Goal: Task Accomplishment & Management: Use online tool/utility

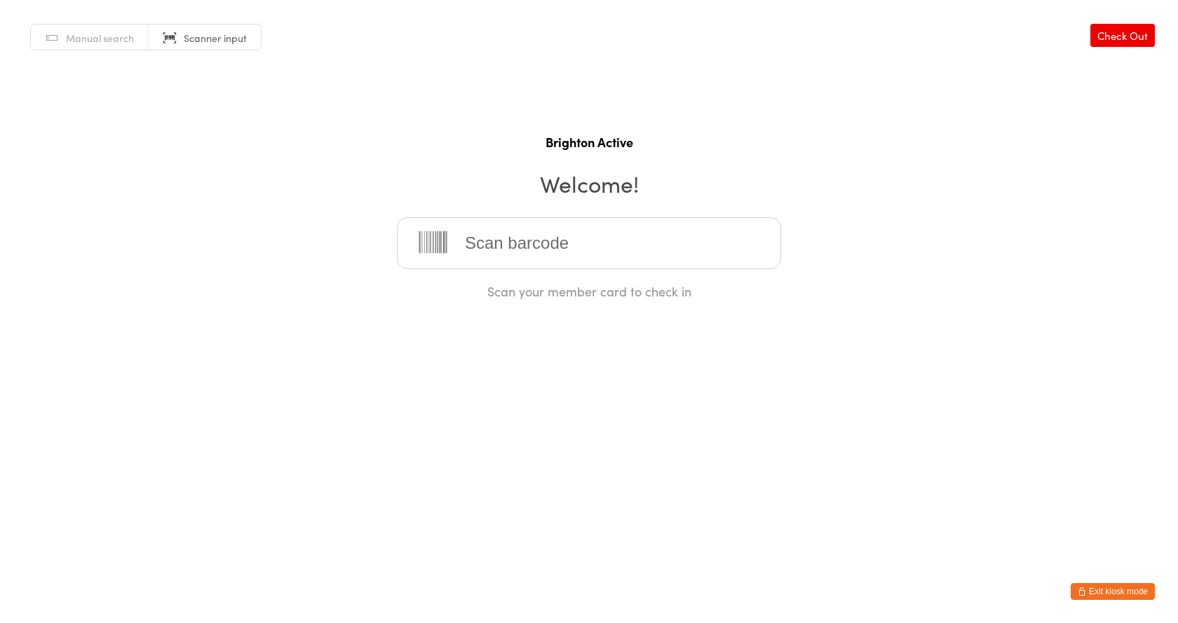
click at [1105, 601] on html "You have now entered Kiosk Mode. Members will be able to check themselves in us…" at bounding box center [589, 311] width 1178 height 623
click at [1110, 590] on button "Exit kiosk mode" at bounding box center [1113, 591] width 84 height 17
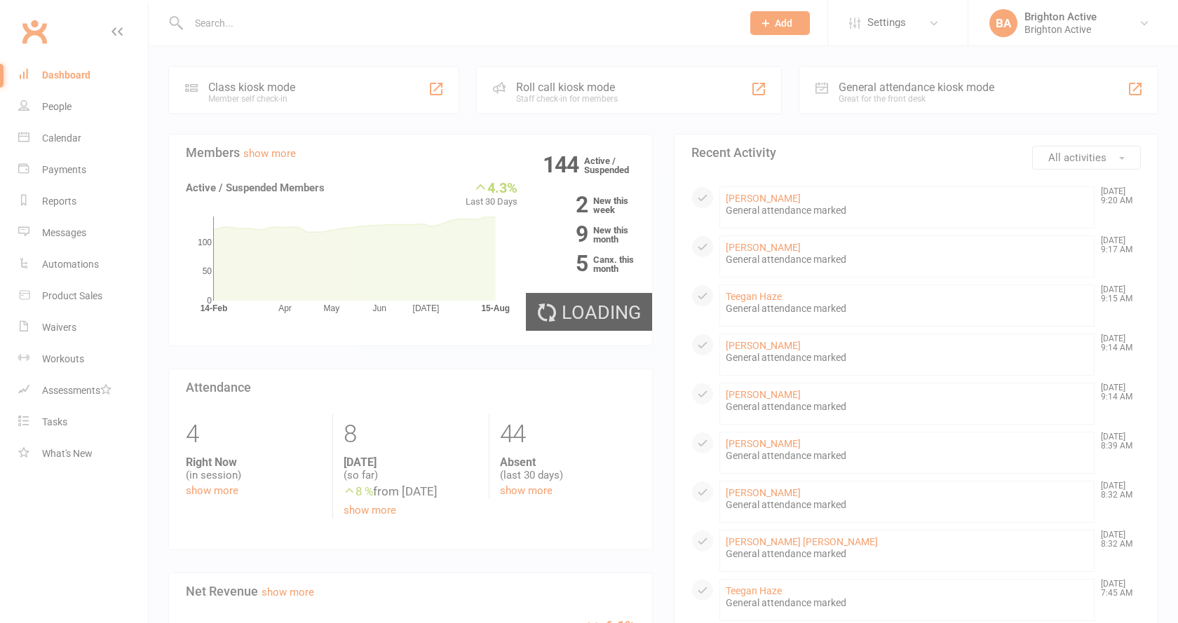
select select "true"
select select "100"
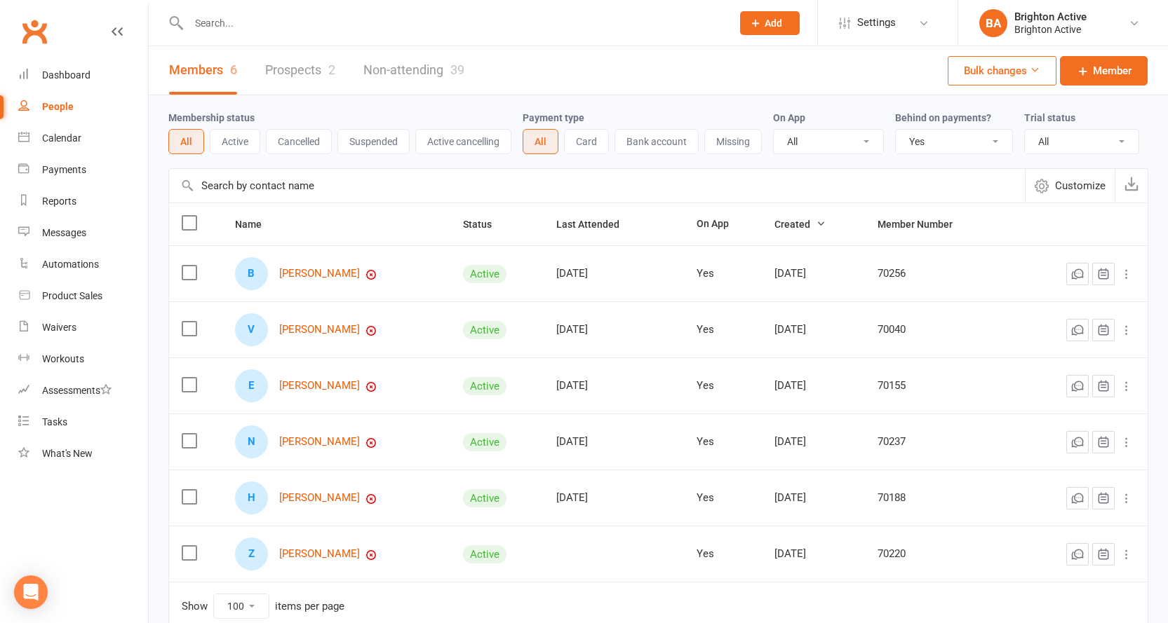
drag, startPoint x: 955, startPoint y: 140, endPoint x: 951, endPoint y: 151, distance: 12.0
click at [955, 140] on select "All No Yes" at bounding box center [954, 142] width 116 height 24
click at [897, 130] on select "All No Yes" at bounding box center [954, 142] width 116 height 24
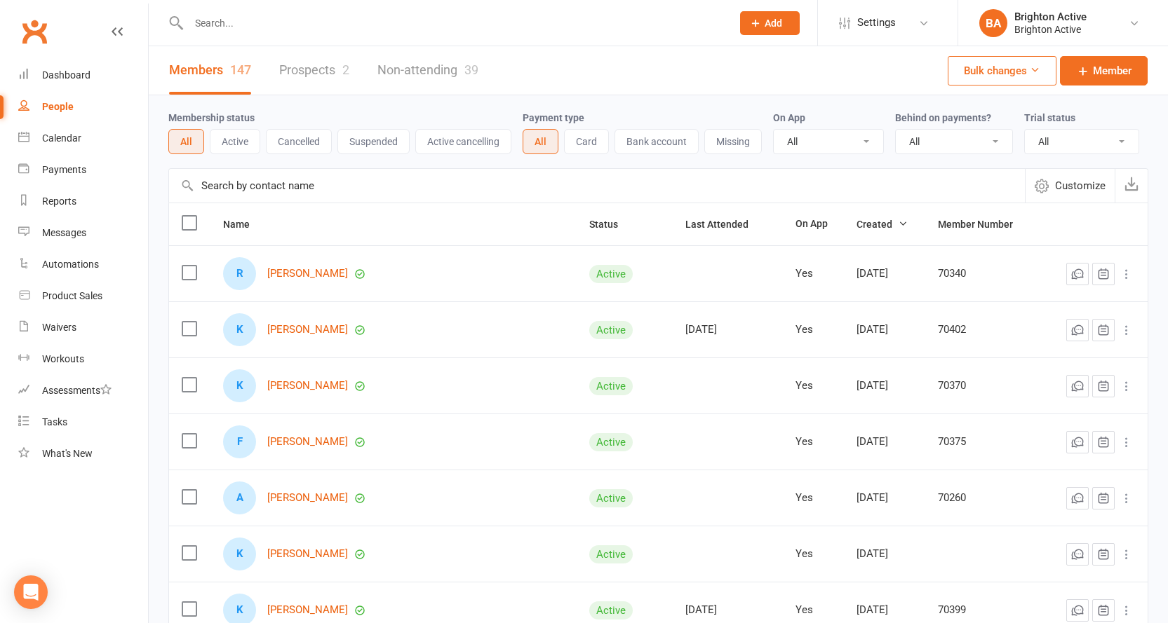
drag, startPoint x: 952, startPoint y: 141, endPoint x: 952, endPoint y: 151, distance: 9.8
click at [952, 141] on select "All No Yes" at bounding box center [954, 142] width 116 height 24
select select "true"
click at [897, 130] on select "All No Yes" at bounding box center [954, 142] width 116 height 24
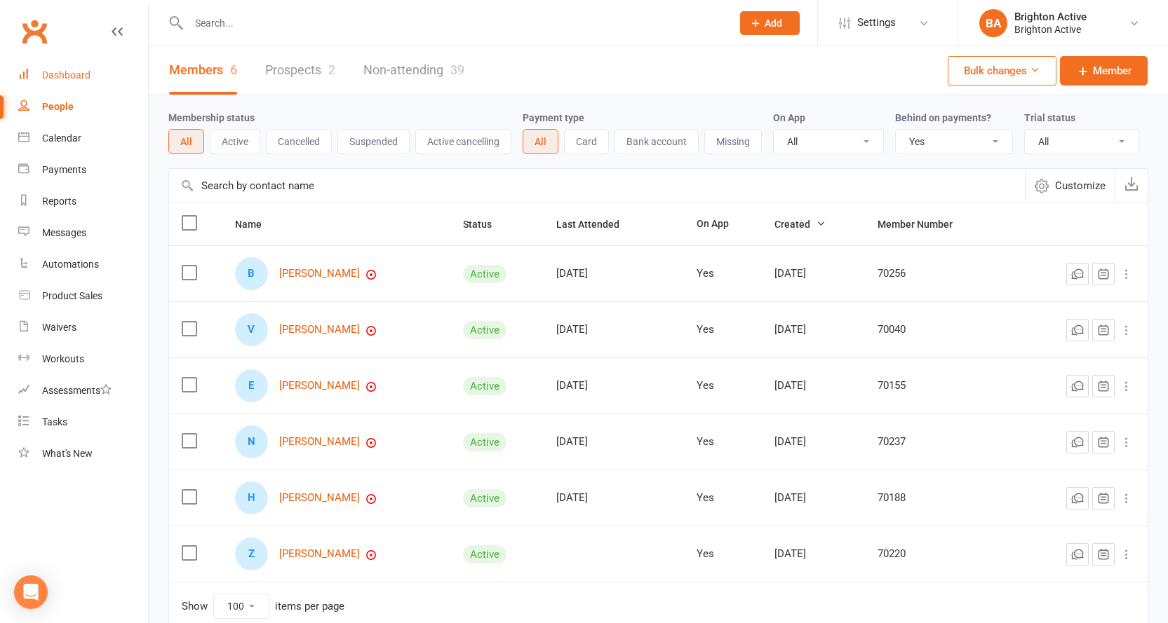
click at [79, 79] on div "Dashboard" at bounding box center [66, 74] width 48 height 11
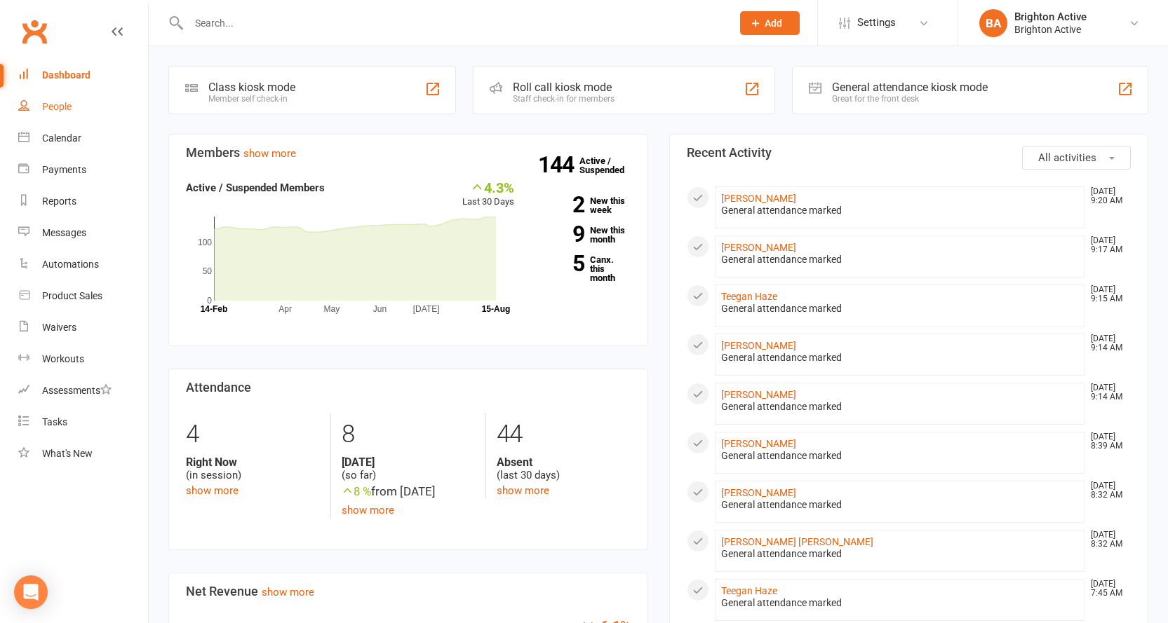
click at [58, 109] on div "People" at bounding box center [56, 106] width 29 height 11
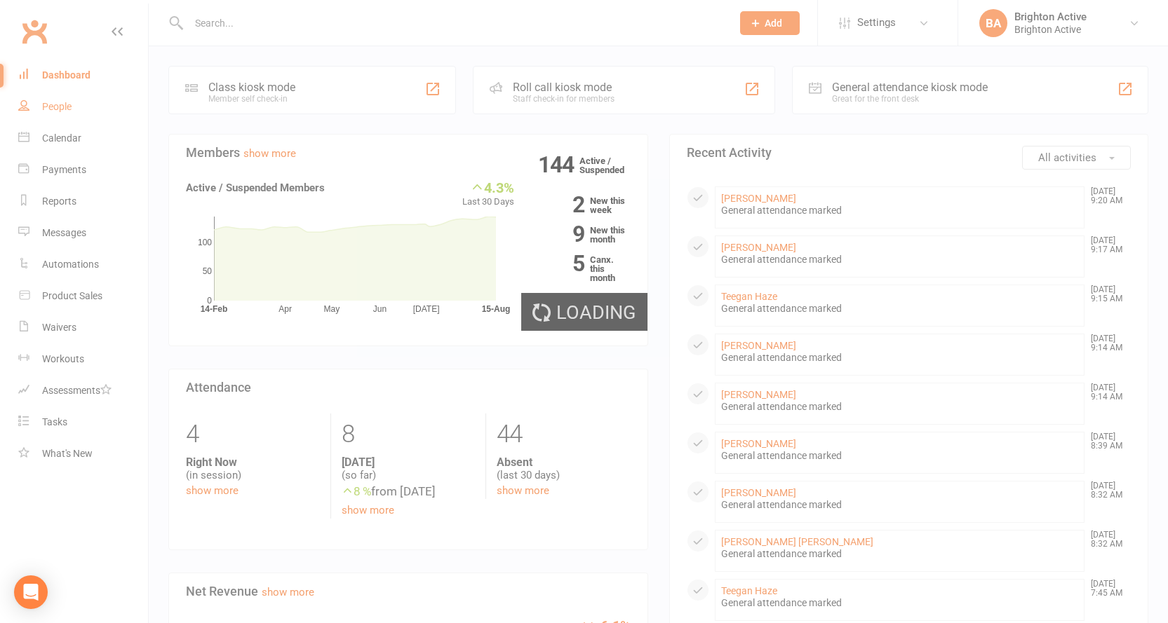
select select "true"
select select "100"
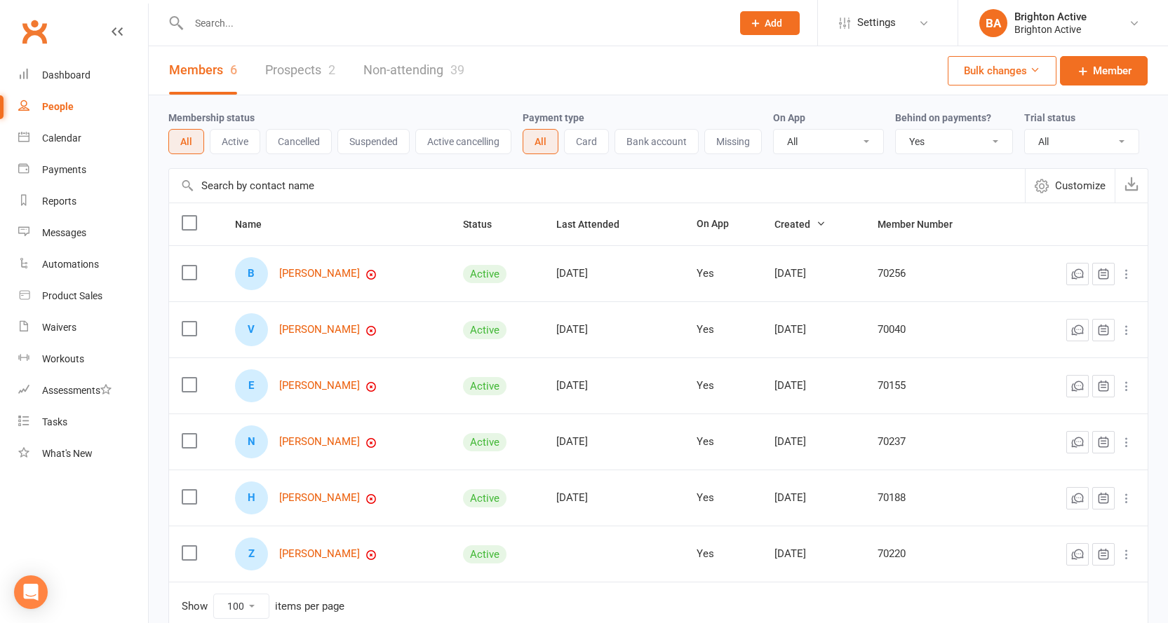
click at [947, 142] on select "All No Yes" at bounding box center [954, 142] width 116 height 24
select select
click at [897, 130] on select "All No Yes" at bounding box center [954, 142] width 116 height 24
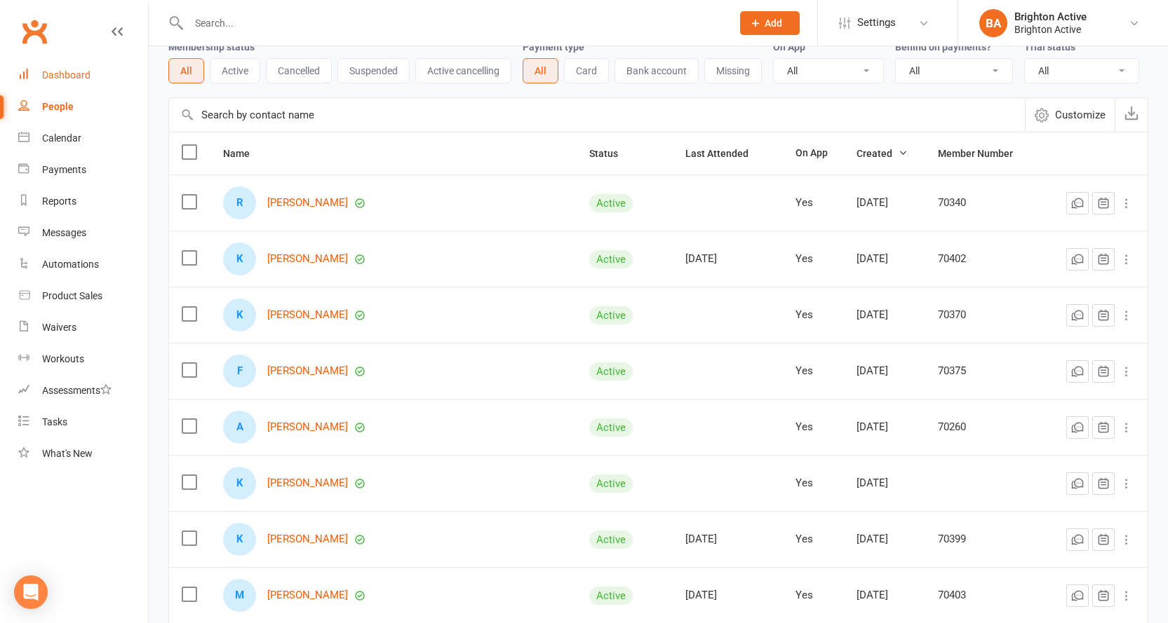
scroll to position [70, 0]
click at [64, 65] on link "Dashboard" at bounding box center [83, 76] width 130 height 32
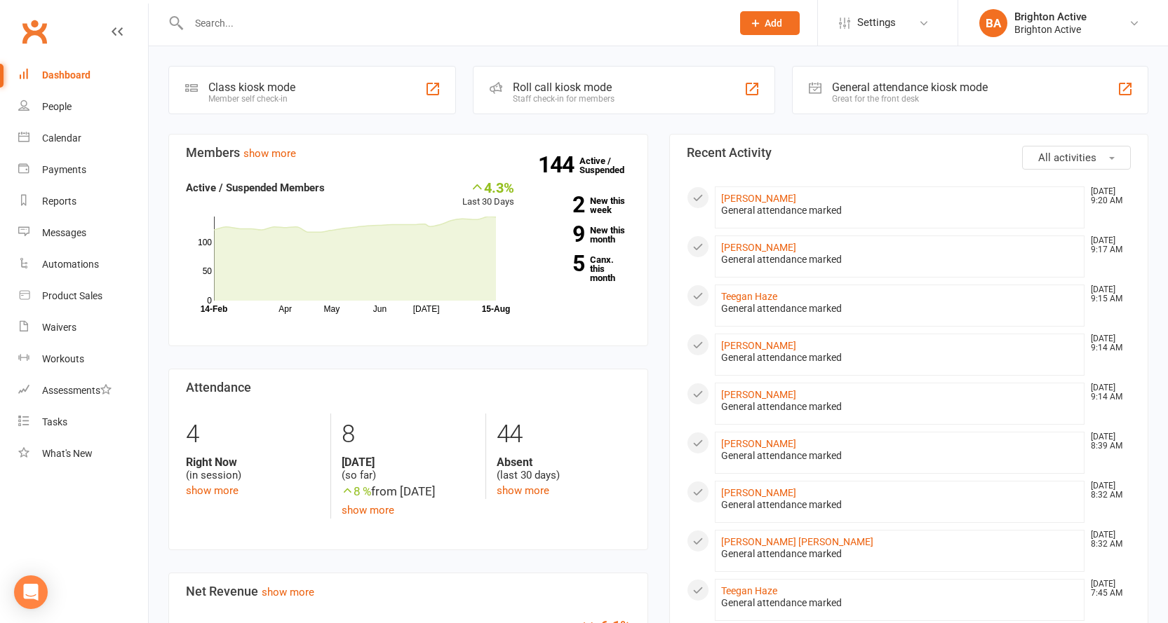
click at [886, 104] on div "General attendance kiosk mode Great for the front desk" at bounding box center [970, 90] width 356 height 48
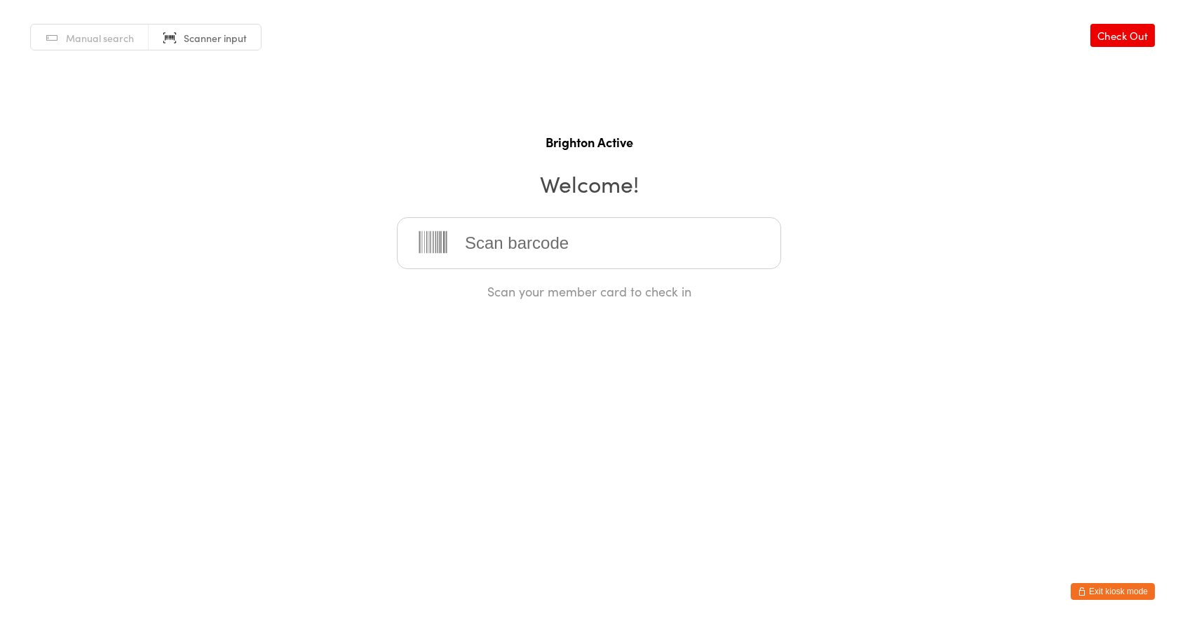
click at [110, 45] on link "Manual search" at bounding box center [90, 38] width 118 height 27
drag, startPoint x: 548, startPoint y: 262, endPoint x: 562, endPoint y: 252, distance: 17.5
click at [548, 262] on input "search" at bounding box center [589, 243] width 384 height 52
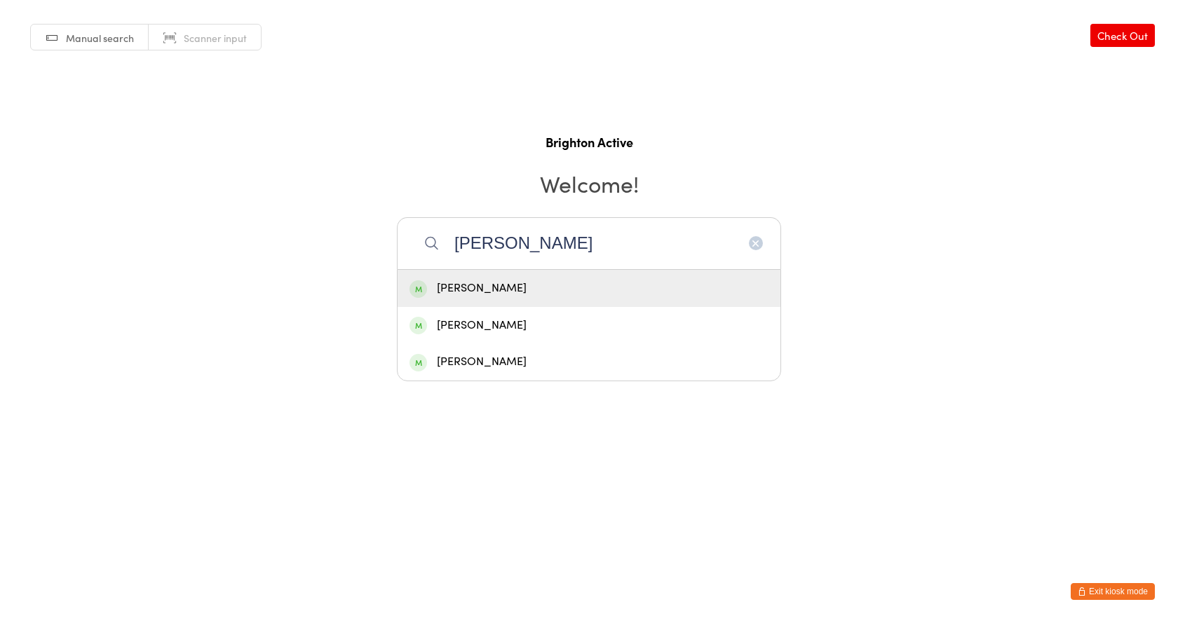
type input "ana"
click at [485, 291] on div "[PERSON_NAME]" at bounding box center [589, 288] width 359 height 19
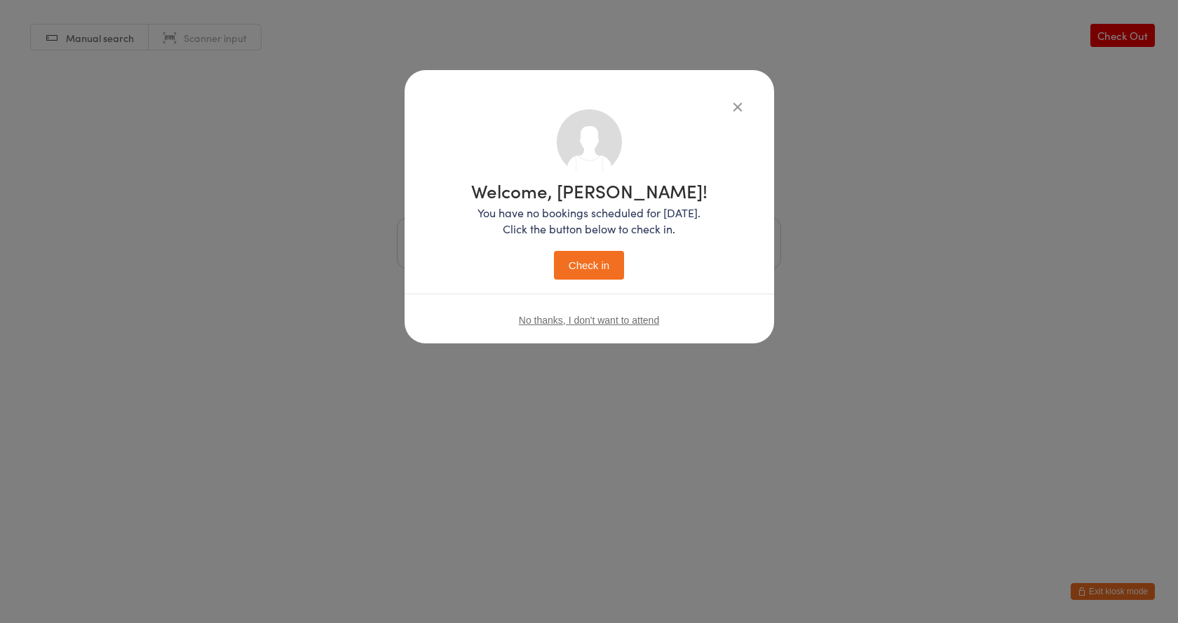
click at [607, 266] on button "Check in" at bounding box center [589, 265] width 70 height 29
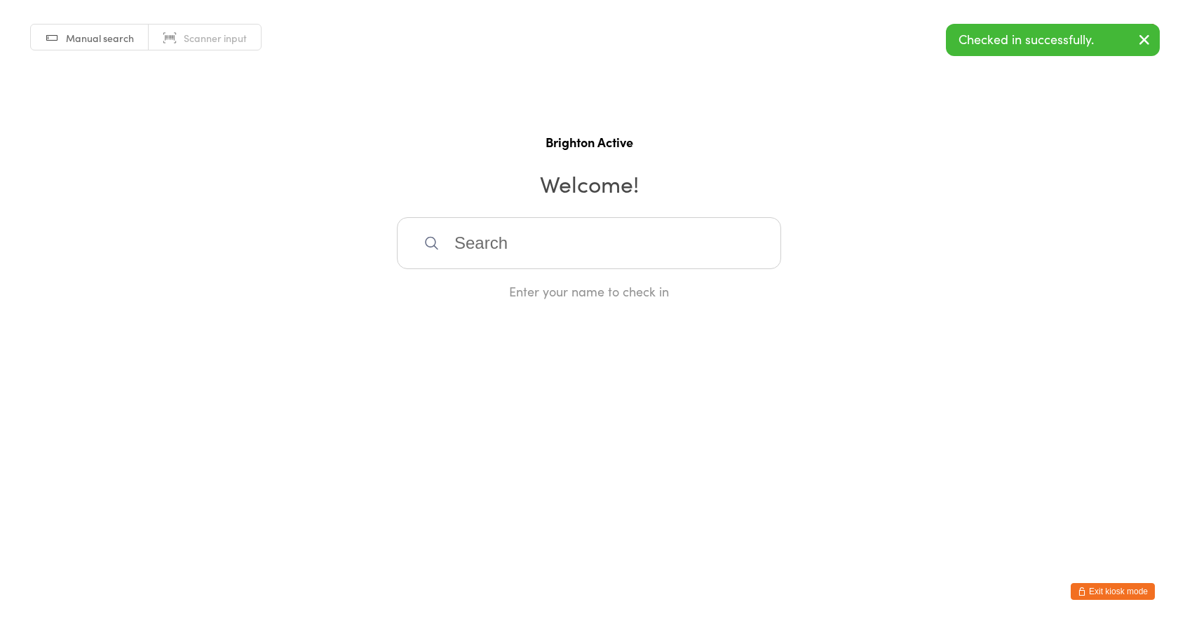
click at [201, 43] on span "Scanner input" at bounding box center [215, 38] width 63 height 14
type input "70260"
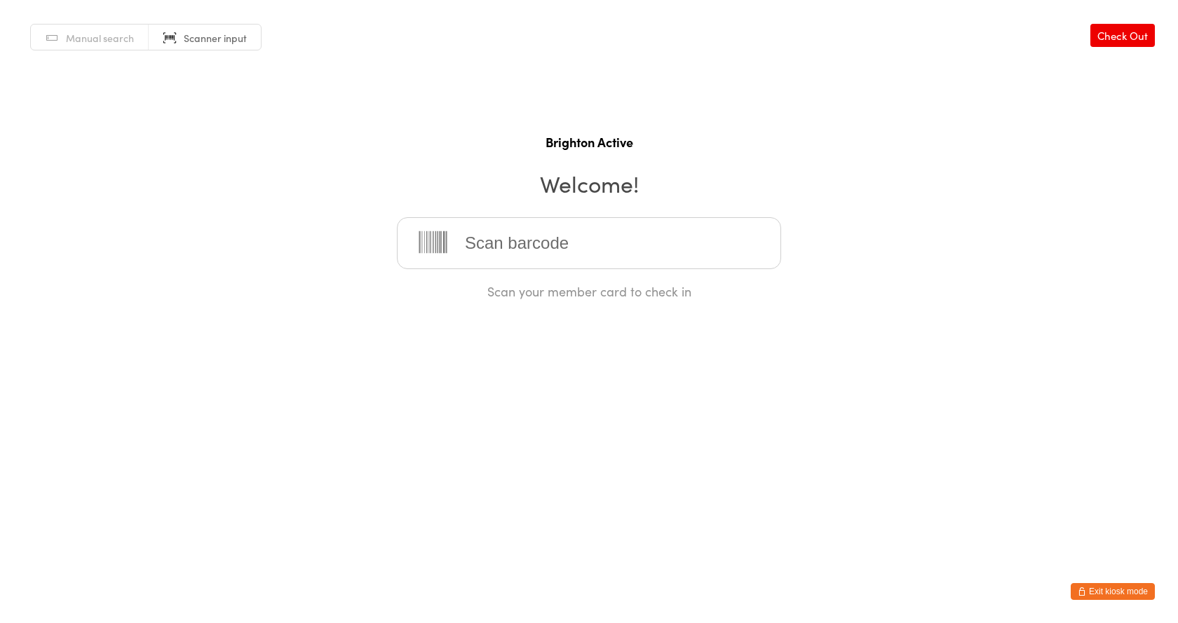
click at [1115, 592] on button "Exit kiosk mode" at bounding box center [1113, 591] width 84 height 17
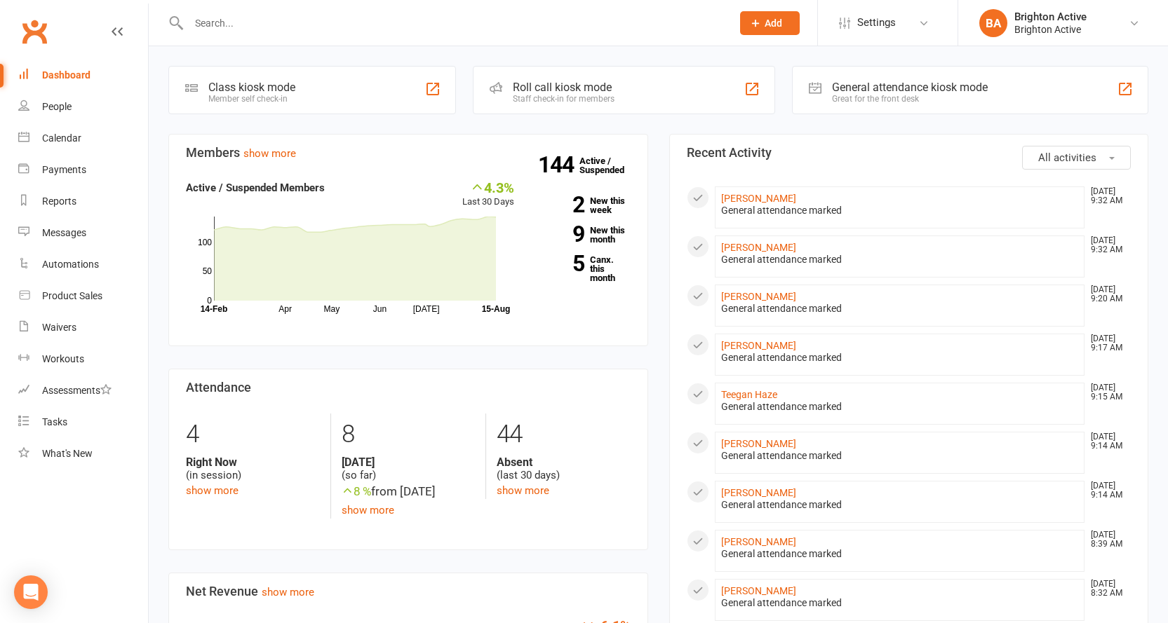
click at [929, 88] on div "General attendance kiosk mode" at bounding box center [910, 87] width 156 height 13
